Goal: Information Seeking & Learning: Understand process/instructions

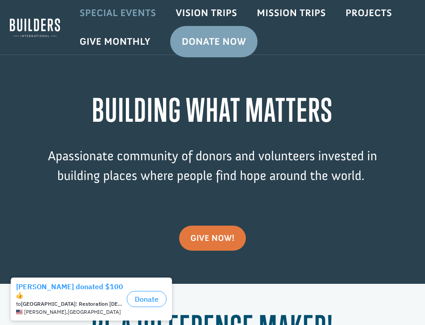
click at [115, 12] on link "Special Events" at bounding box center [118, 13] width 96 height 26
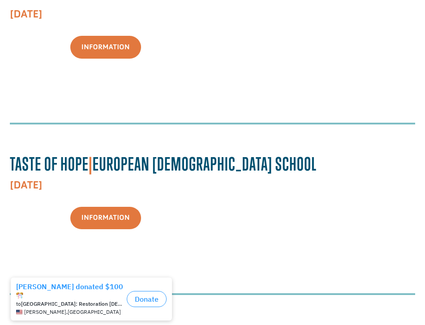
scroll to position [293, 0]
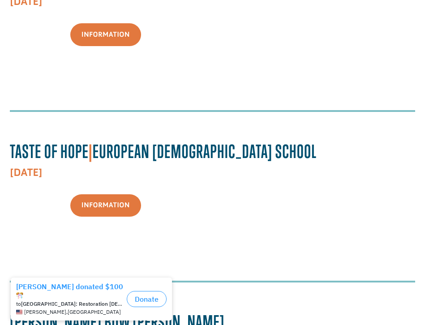
click at [119, 223] on div "Information" at bounding box center [105, 218] width 191 height 48
click at [112, 211] on link "Information" at bounding box center [105, 205] width 71 height 23
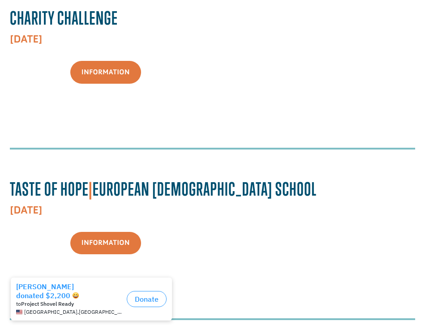
scroll to position [0, 0]
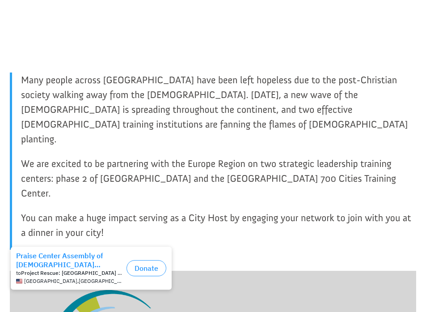
scroll to position [432, 0]
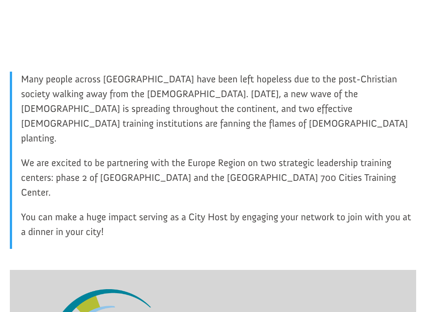
click at [103, 211] on span "You can make a huge impact serving as a City Host by engaging your network to j…" at bounding box center [216, 224] width 391 height 27
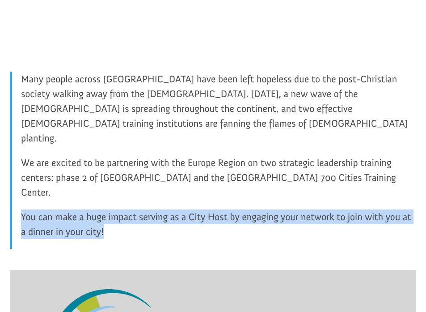
drag, startPoint x: 21, startPoint y: 171, endPoint x: 111, endPoint y: 193, distance: 92.1
click at [111, 209] on p "You can make a huge impact serving as a City Host by engaging your network to j…" at bounding box center [218, 228] width 395 height 39
copy span "You can make a huge impact serving as a City Host by engaging your network to j…"
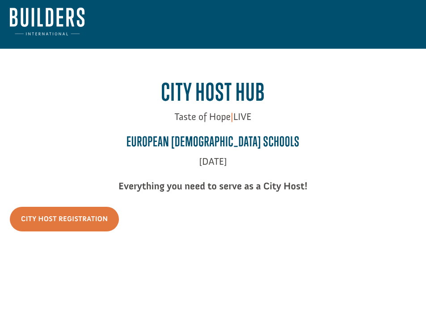
scroll to position [0, 0]
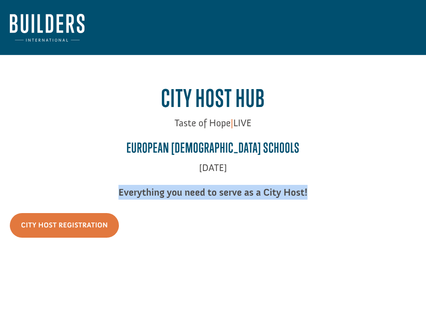
copy strong "Everything you need to serve as a City Host!"
drag, startPoint x: 120, startPoint y: 191, endPoint x: 314, endPoint y: 191, distance: 193.7
click at [314, 191] on p "Everything you need to serve as a City Host!" at bounding box center [213, 192] width 407 height 15
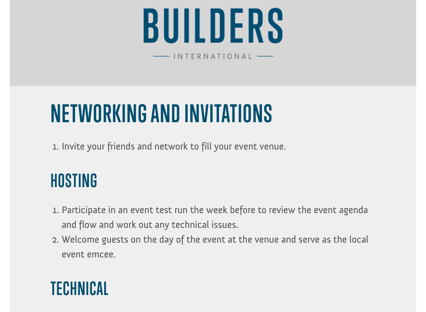
scroll to position [877, 0]
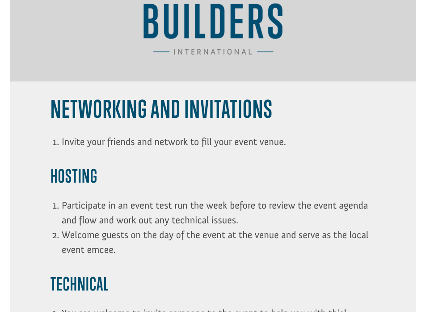
copy span "Invite your friends and network to fill your event venue."
drag, startPoint x: 290, startPoint y: 98, endPoint x: 64, endPoint y: 101, distance: 225.5
click at [63, 134] on li "Invite your friends and network to fill your event venue." at bounding box center [219, 141] width 314 height 15
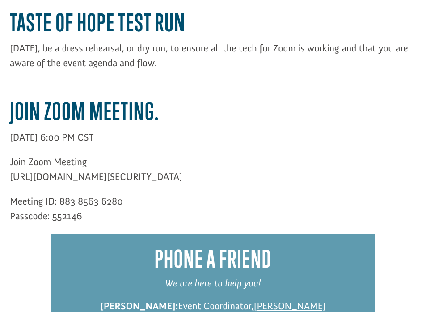
scroll to position [3504, 0]
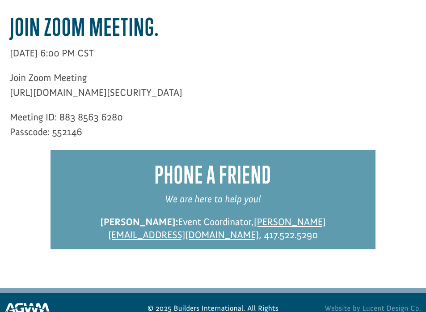
click at [41, 303] on img at bounding box center [27, 309] width 45 height 13
